Goal: Task Accomplishment & Management: Manage account settings

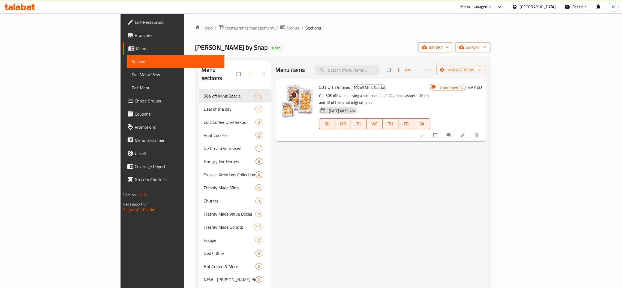
click at [521, 6] on div "United Arab Emirates" at bounding box center [538, 7] width 36 height 6
click at [483, 57] on div "[GEOGRAPHIC_DATA]" at bounding box center [496, 56] width 45 height 13
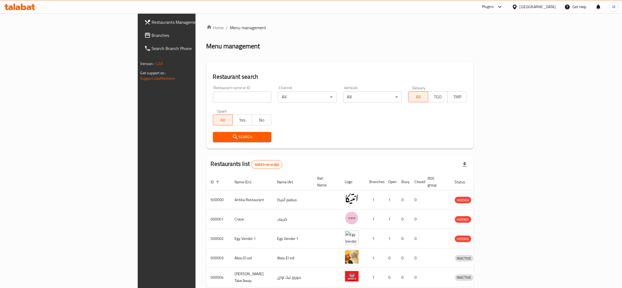
click at [213, 97] on input "search" at bounding box center [242, 96] width 59 height 11
paste input "625984"
type input "625984"
click at [213, 141] on button "Search" at bounding box center [242, 137] width 59 height 10
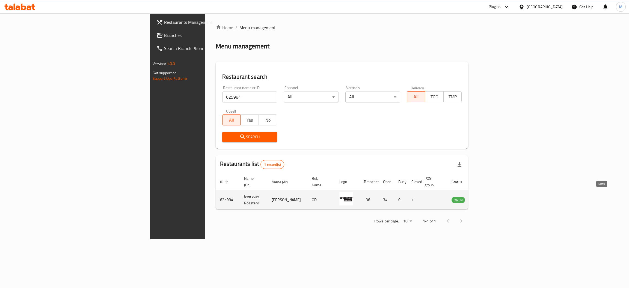
click at [486, 196] on icon "enhanced table" at bounding box center [483, 199] width 7 height 7
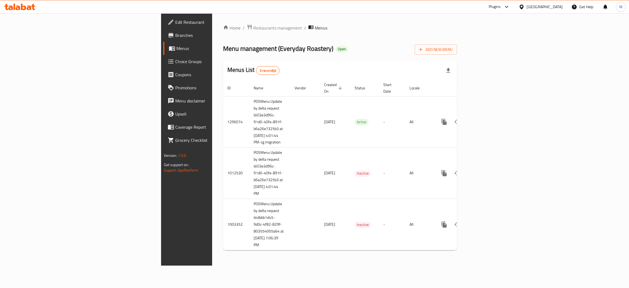
click at [212, 23] on div "Home / Restaurants management / Menus Menu management ( Everyday Roastery ) Ope…" at bounding box center [340, 139] width 256 height 252
click at [253, 28] on span "Restaurants management" at bounding box center [277, 28] width 49 height 7
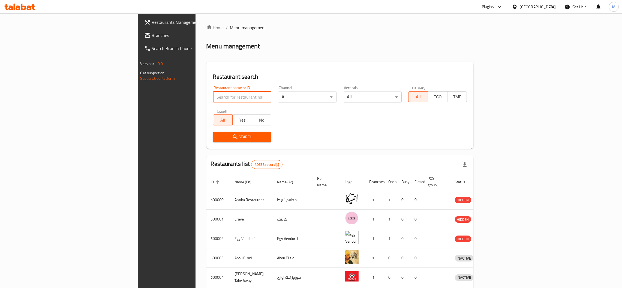
click at [213, 99] on input "search" at bounding box center [242, 96] width 59 height 11
paste input "625984"
type input "625984"
click at [217, 136] on span "Search" at bounding box center [242, 136] width 50 height 7
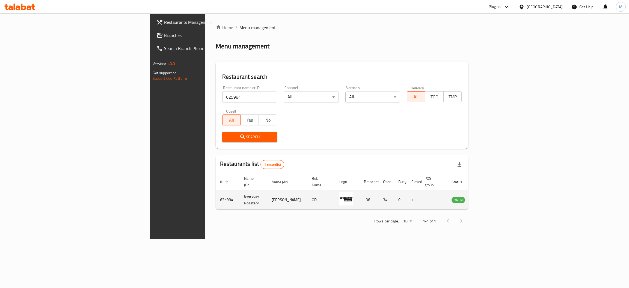
click at [486, 196] on icon "enhanced table" at bounding box center [483, 199] width 7 height 7
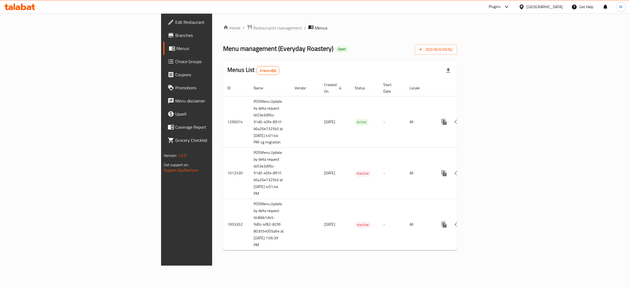
click at [163, 31] on link "Branches" at bounding box center [214, 35] width 103 height 13
click at [175, 22] on span "Edit Restaurant" at bounding box center [218, 22] width 86 height 7
click at [175, 35] on span "Branches" at bounding box center [218, 35] width 86 height 7
